Goal: Information Seeking & Learning: Learn about a topic

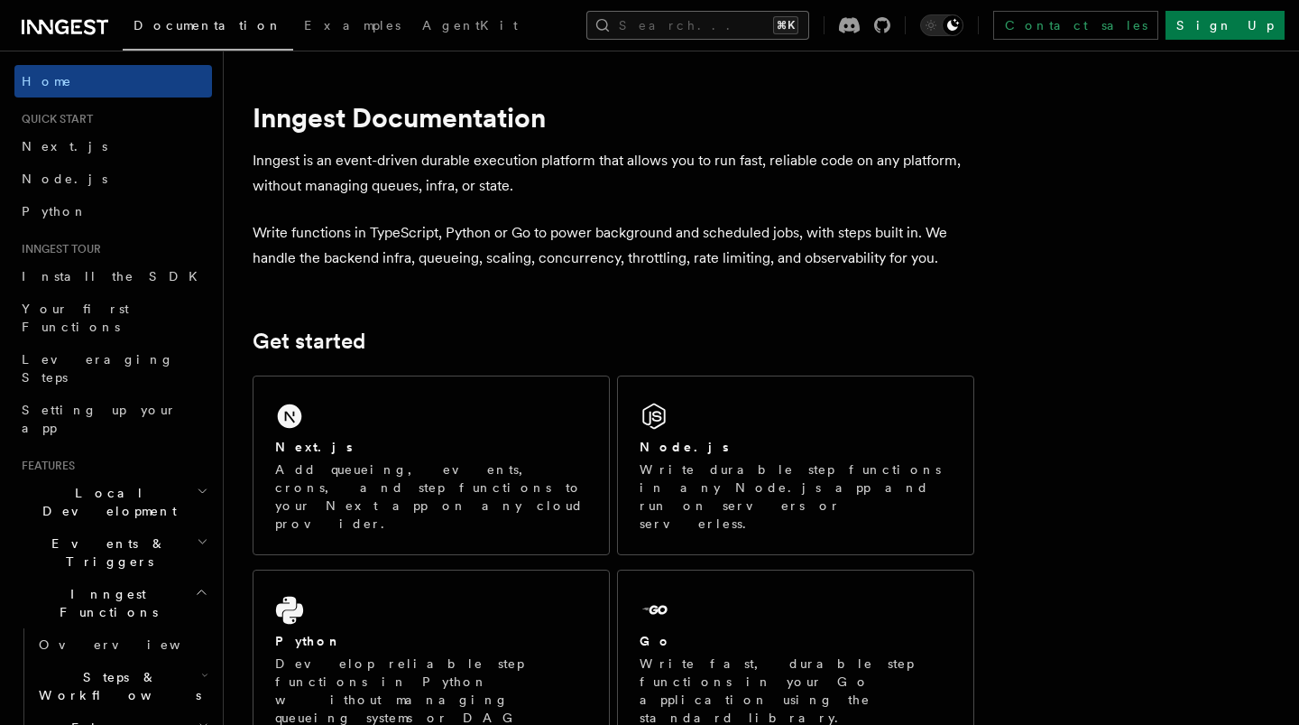
click at [800, 33] on button "Search... ⌘K" at bounding box center [698, 25] width 223 height 29
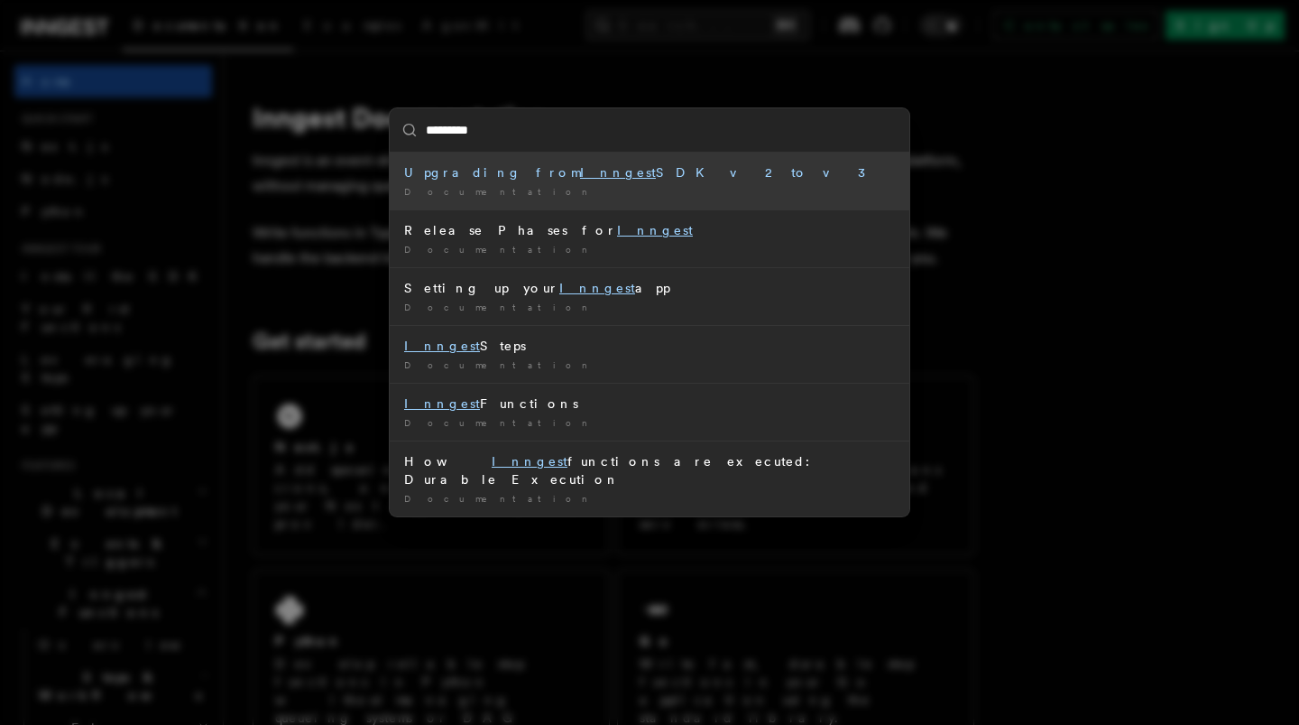
type input "**********"
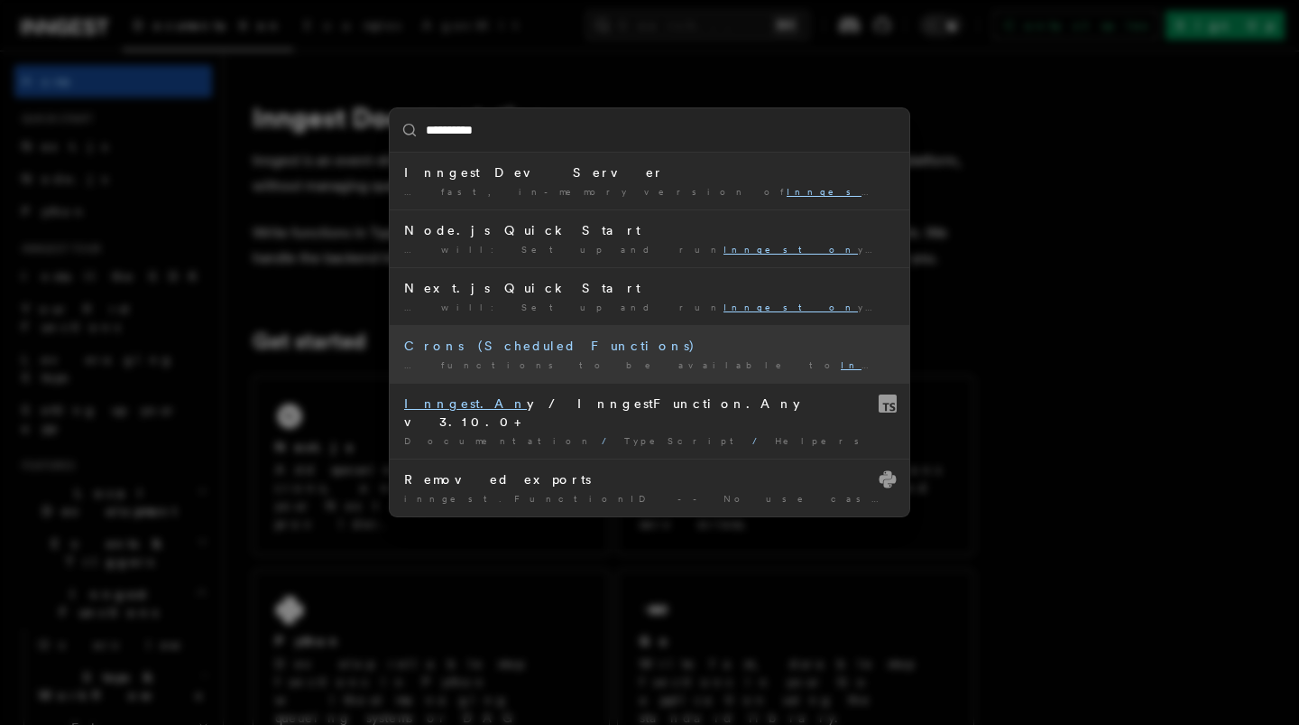
click at [669, 347] on div "Crons (Scheduled Functions)" at bounding box center [649, 346] width 491 height 18
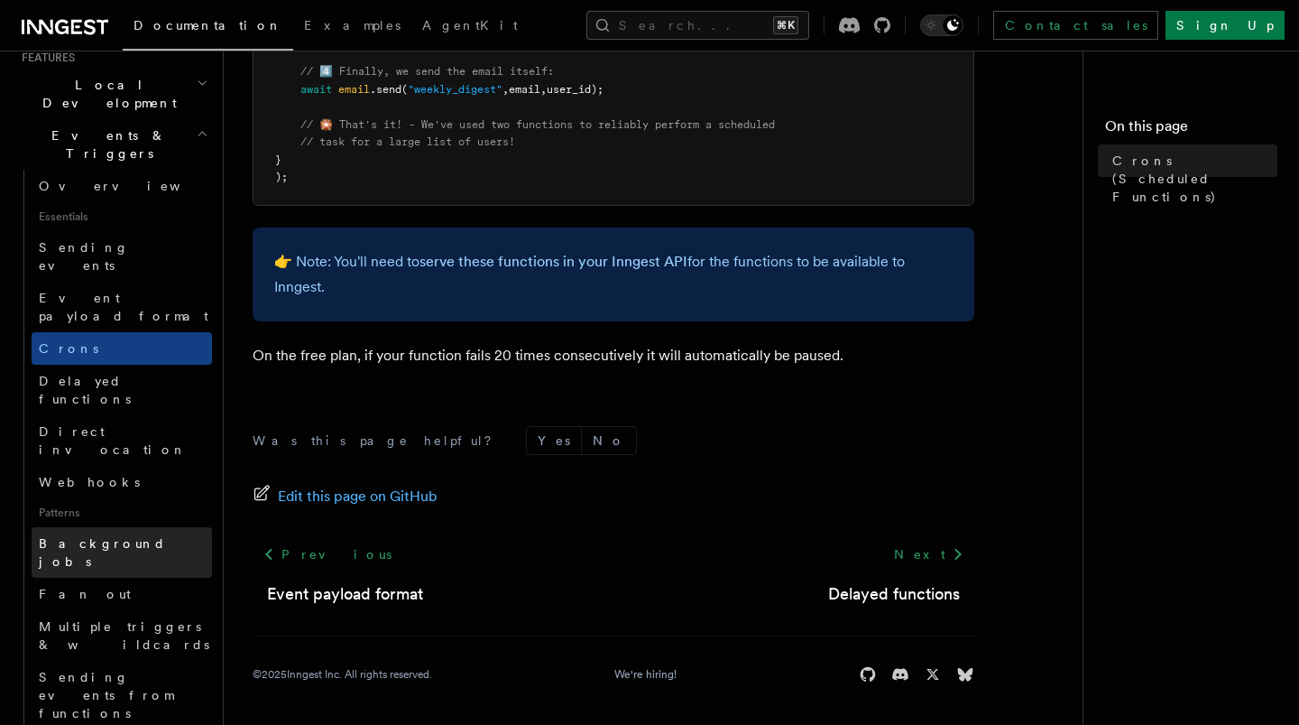
scroll to position [410, 0]
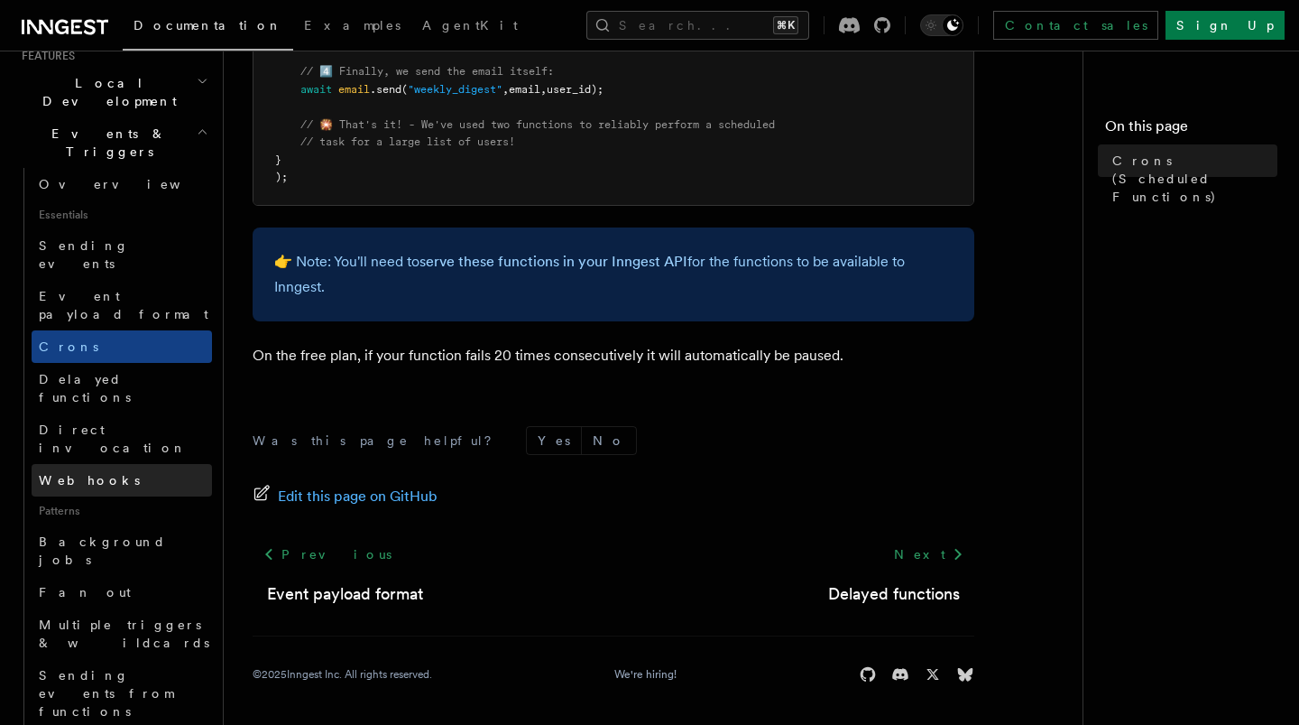
click at [174, 464] on link "Webhooks" at bounding box center [122, 480] width 180 height 32
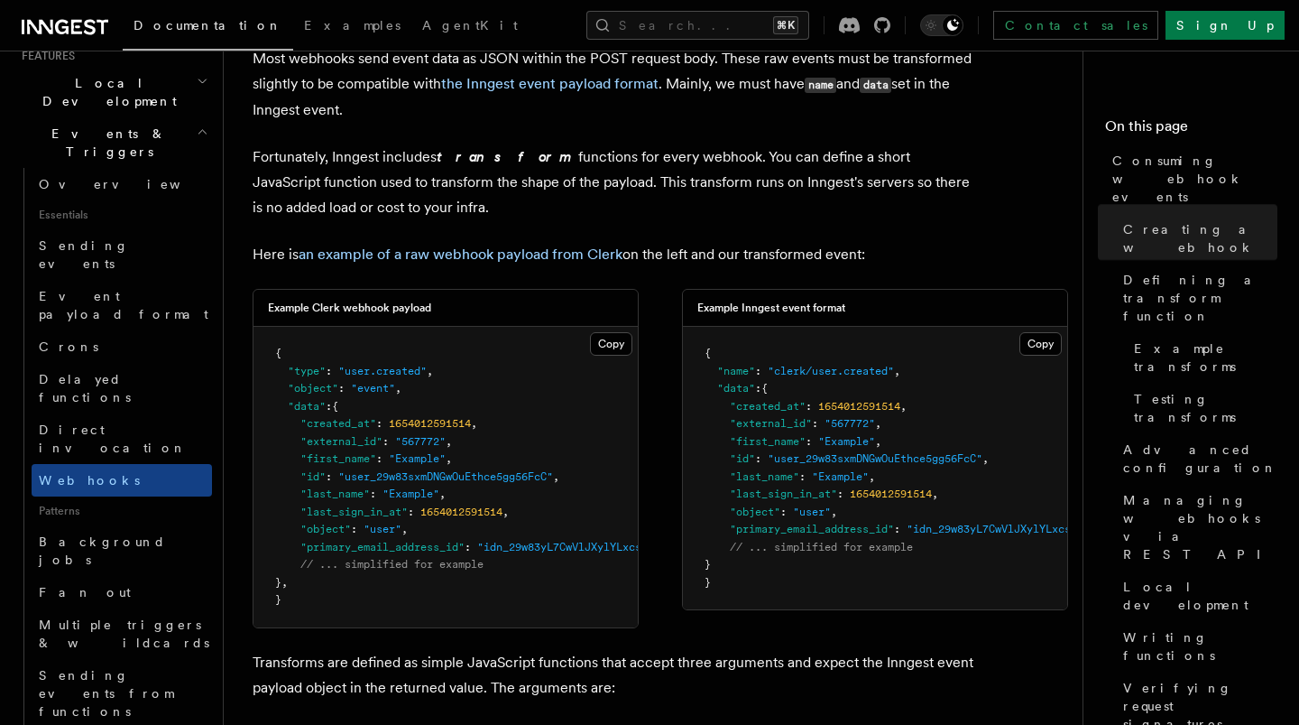
scroll to position [1319, 0]
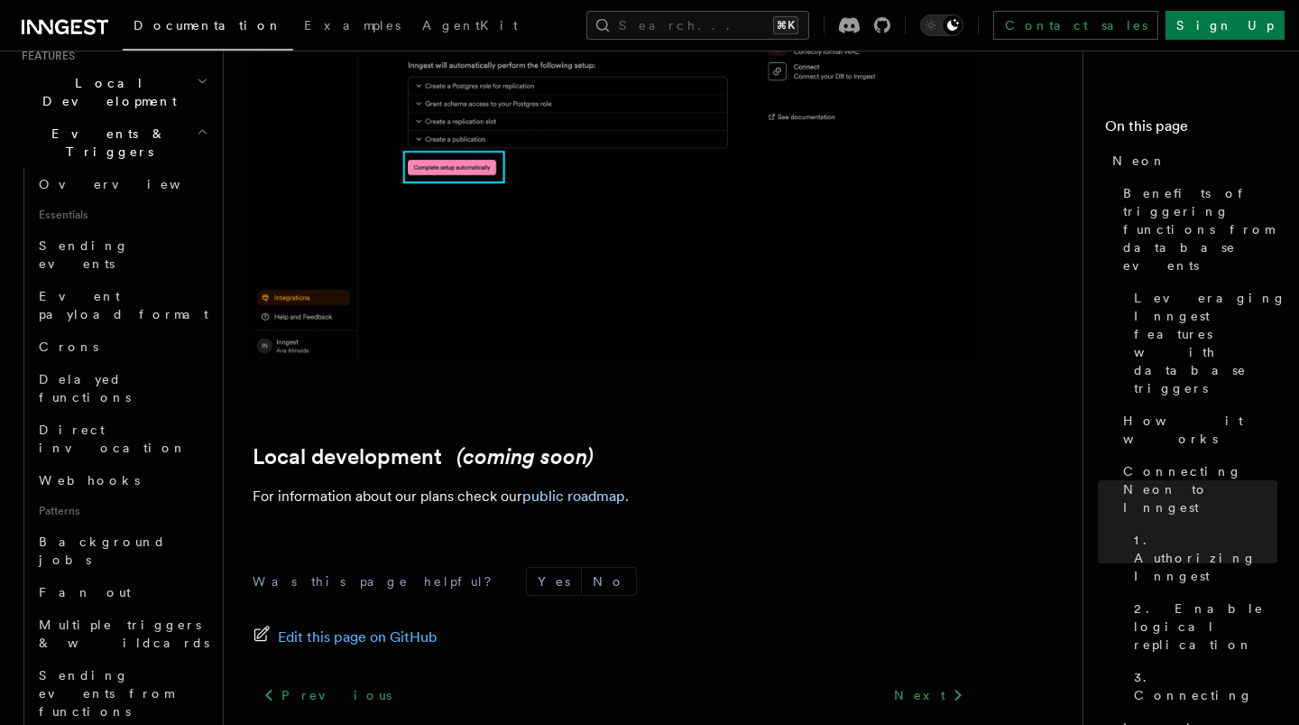
scroll to position [4234, 0]
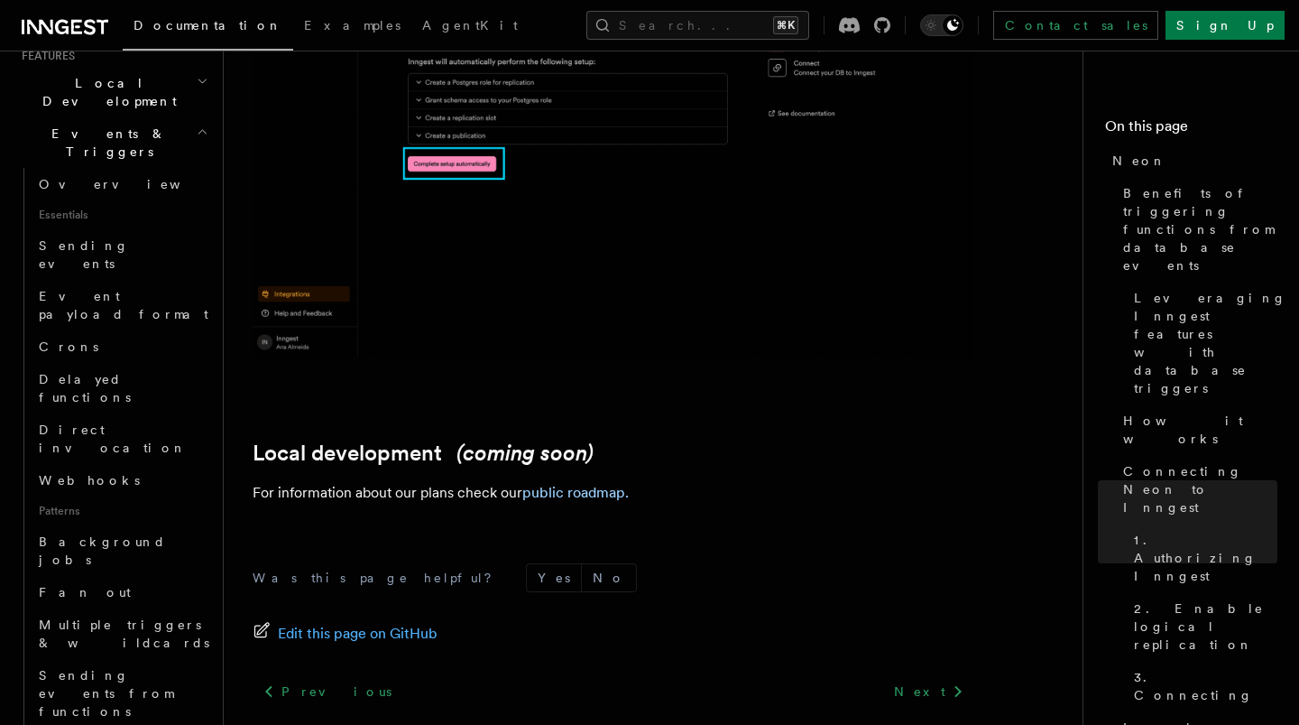
click at [611, 480] on p "For information about our plans check our public roadmap." at bounding box center [614, 492] width 722 height 25
click at [611, 484] on link "public roadmap." at bounding box center [575, 492] width 106 height 17
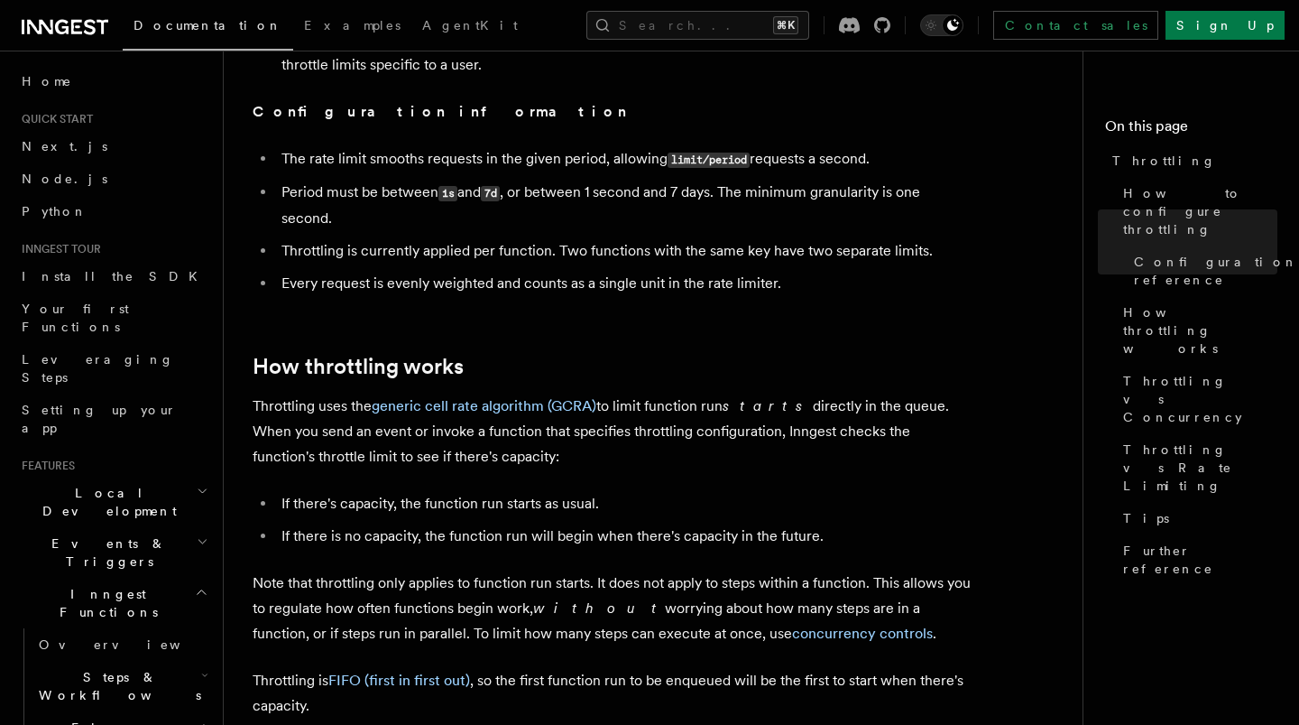
scroll to position [698, 0]
